Goal: Check status: Check status

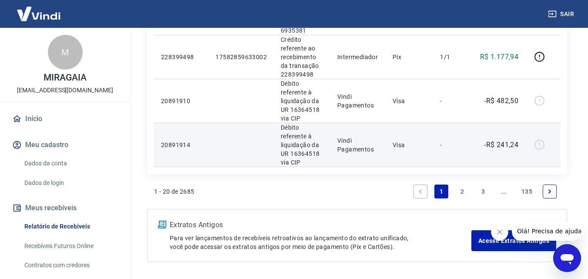
scroll to position [971, 0]
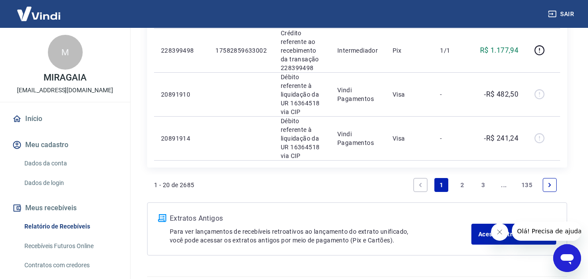
click at [548, 178] on link "Next page" at bounding box center [549, 185] width 14 height 14
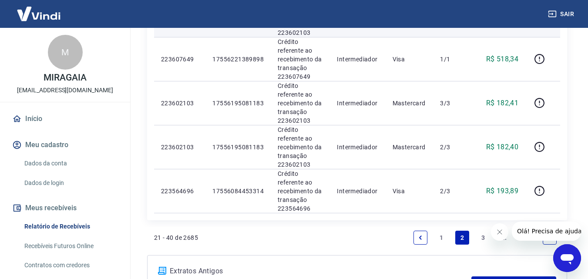
scroll to position [942, 0]
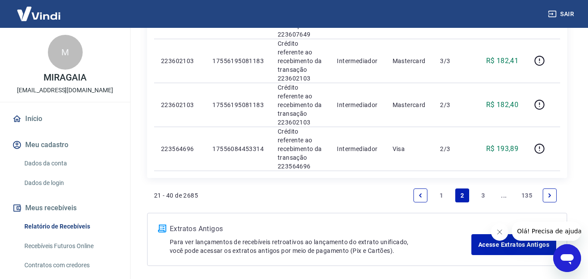
drag, startPoint x: 416, startPoint y: 161, endPoint x: 594, endPoint y: 178, distance: 178.3
click at [417, 188] on link "Previous page" at bounding box center [420, 195] width 14 height 14
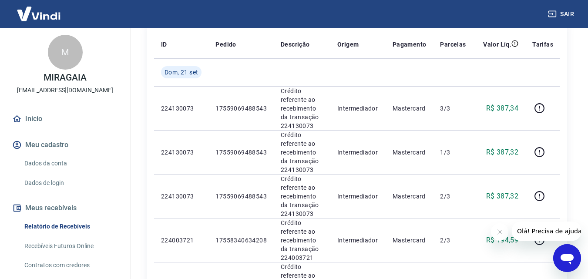
scroll to position [73, 0]
